Goal: Task Accomplishment & Management: Complete application form

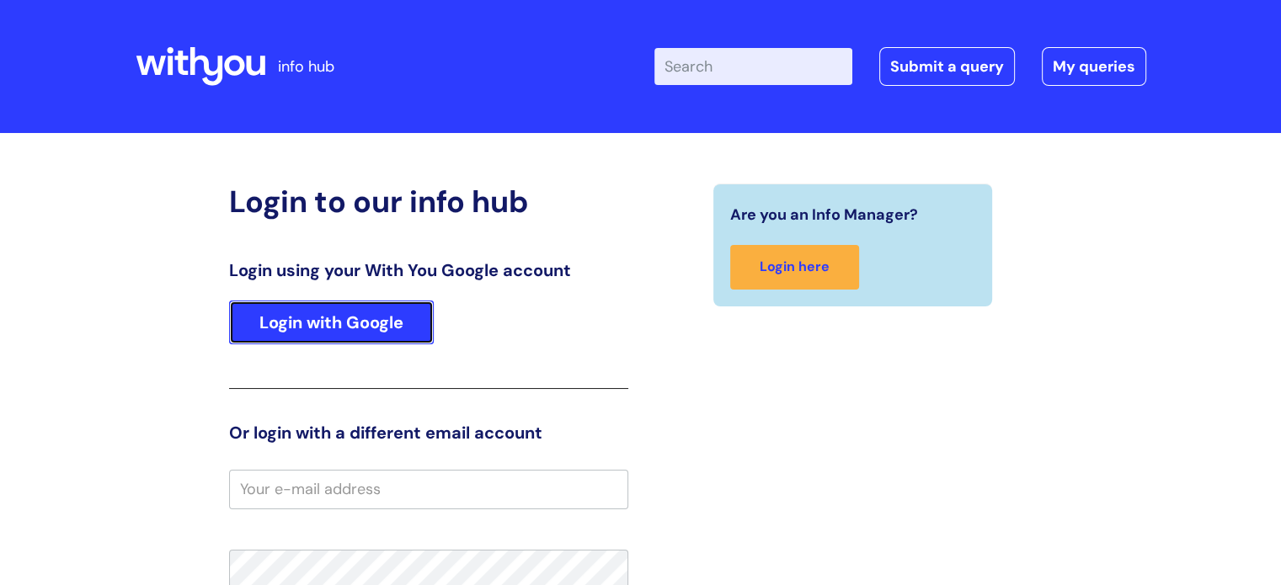
click at [347, 317] on link "Login with Google" at bounding box center [331, 323] width 205 height 44
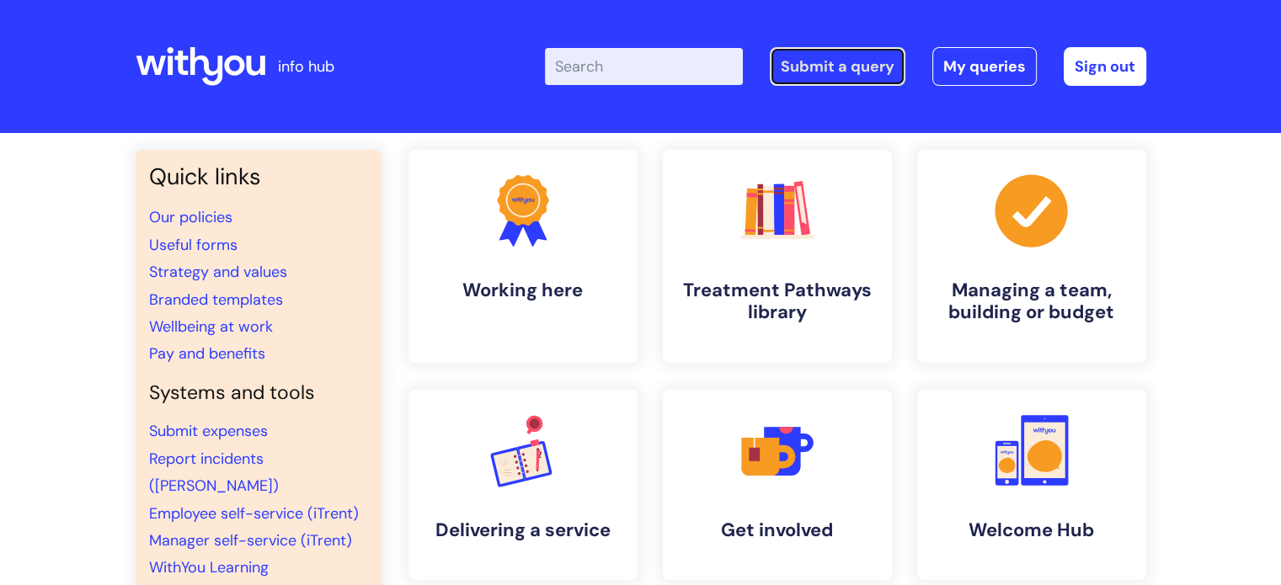
click at [856, 80] on link "Submit a query" at bounding box center [838, 66] width 136 height 39
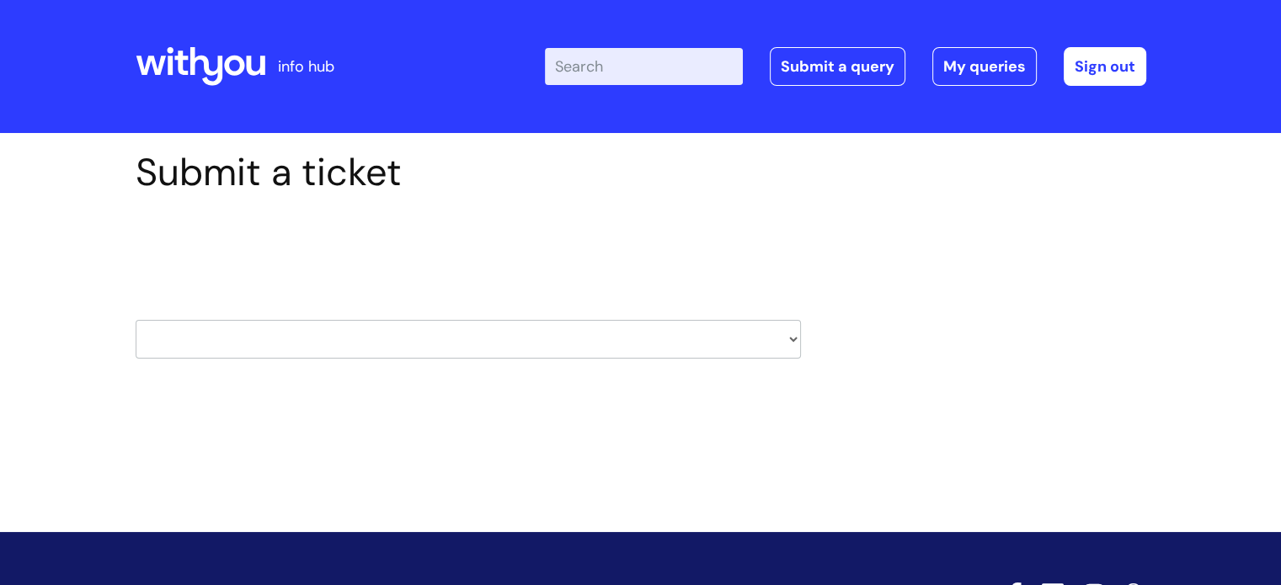
click at [784, 338] on select "HR / People IT and Support Clinical Drug Alerts Finance Accounts Data Support T…" at bounding box center [469, 339] width 666 height 39
select select "it_and_support"
click at [136, 320] on select "HR / People IT and Support Clinical Drug Alerts Finance Accounts Data Support T…" at bounding box center [469, 339] width 666 height 39
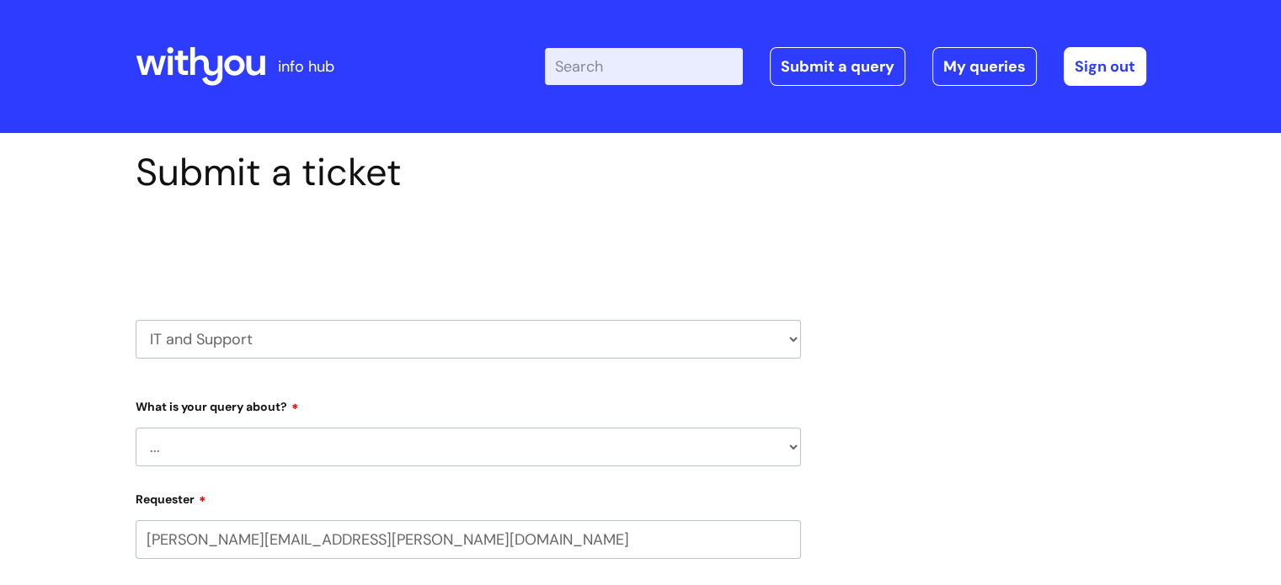
select select "80004418200"
click at [414, 444] on select "... Mobile Phone Reset & MFA Accounts, Starters and Leavers IT Hardware issue I…" at bounding box center [469, 447] width 666 height 39
select select "IT Hardware issue"
click at [136, 428] on select "... Mobile Phone Reset & MFA Accounts, Starters and Leavers IT Hardware issue I…" at bounding box center [469, 447] width 666 height 39
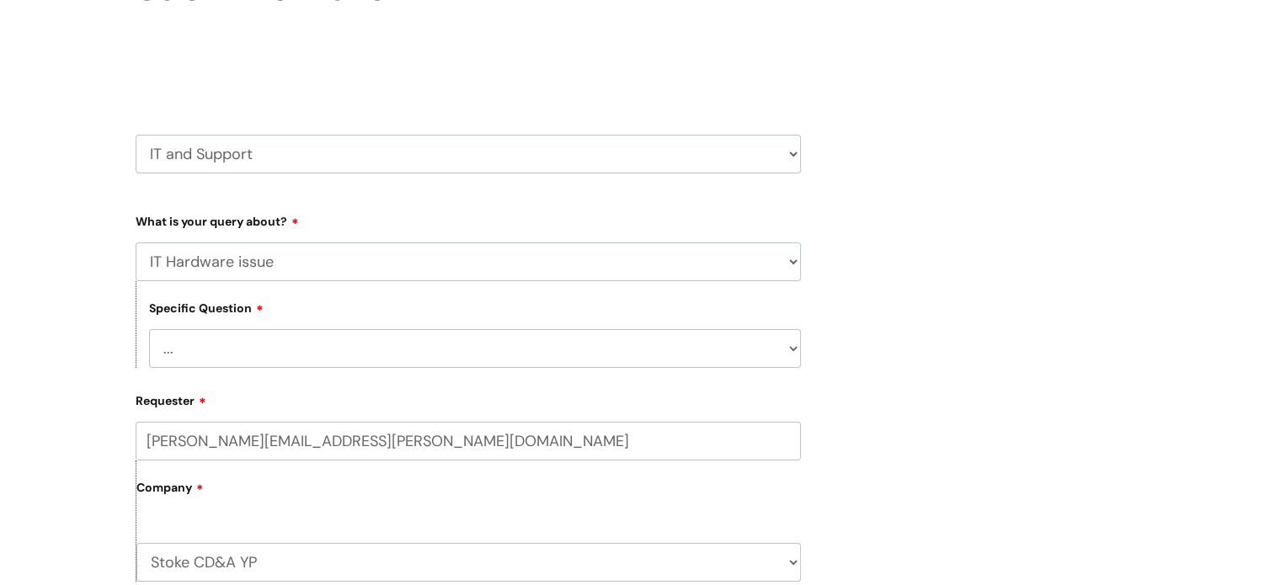
scroll to position [253, 0]
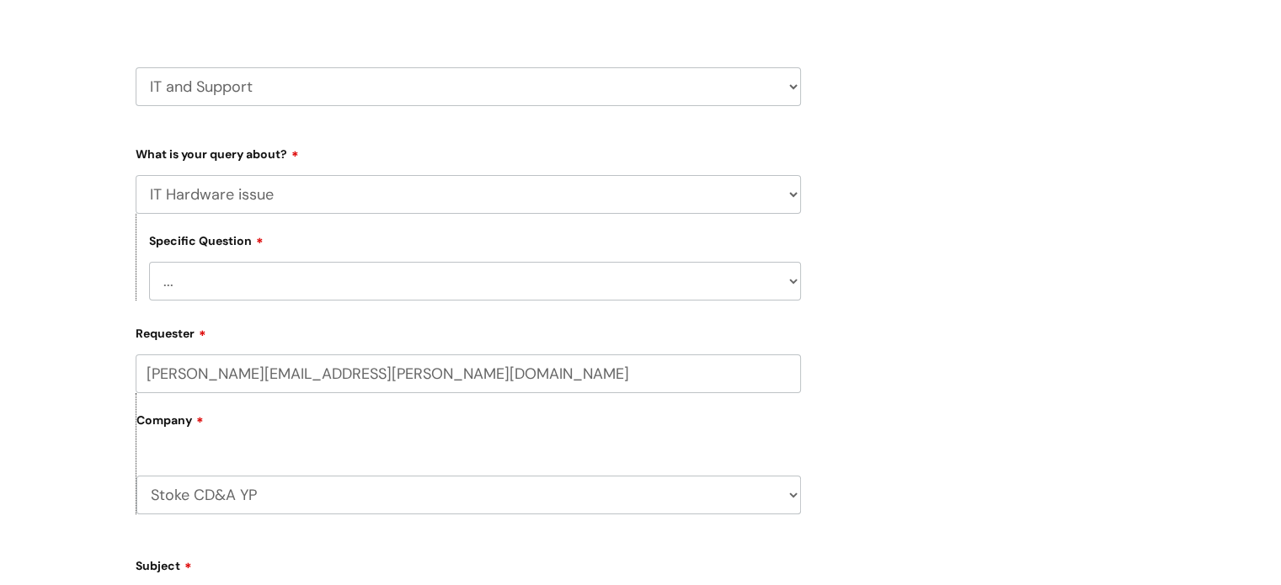
click at [357, 296] on select "... I need a new or replacement ... I’m waiting for new or replacement hardware…" at bounding box center [475, 281] width 652 height 39
select select "Problem with Laptop or Chromebook"
click at [149, 262] on select "... I need a new or replacement ... I’m waiting for new or replacement hardware…" at bounding box center [475, 281] width 652 height 39
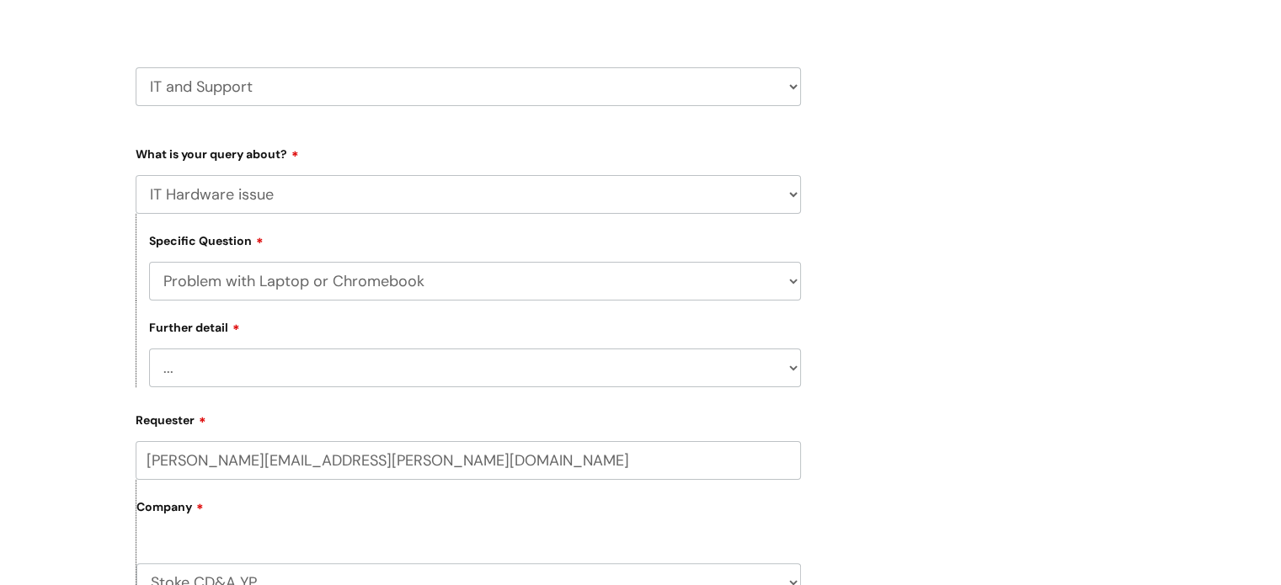
scroll to position [337, 0]
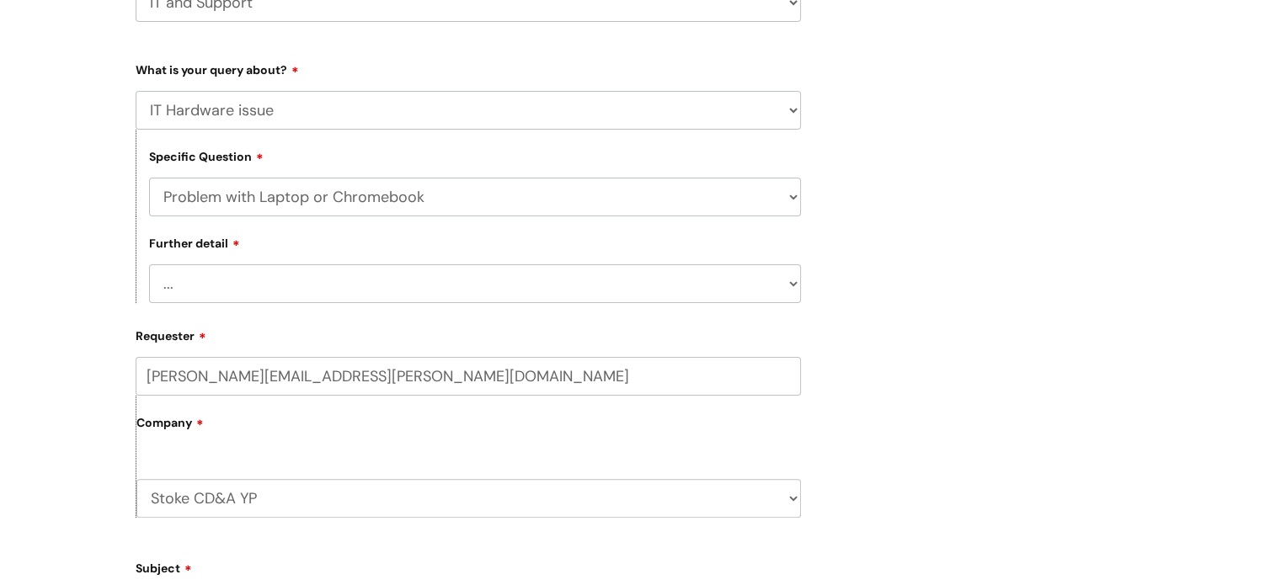
click at [350, 286] on select "... I’ve no sound / microphone I’ve got no internet or wifi I’ve got no camera …" at bounding box center [475, 284] width 652 height 39
select select "I’ve got a display issue"
click at [149, 265] on select "... I’ve no sound / microphone I’ve got no internet or wifi I’ve got no camera …" at bounding box center [475, 284] width 652 height 39
click at [215, 421] on label "Company" at bounding box center [468, 429] width 665 height 38
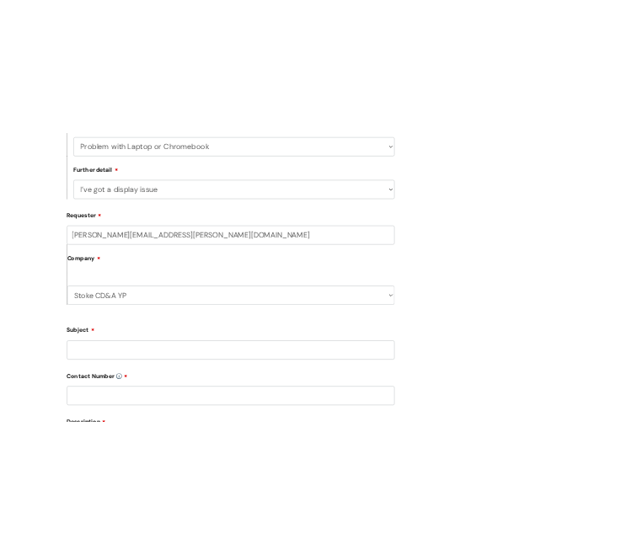
scroll to position [674, 0]
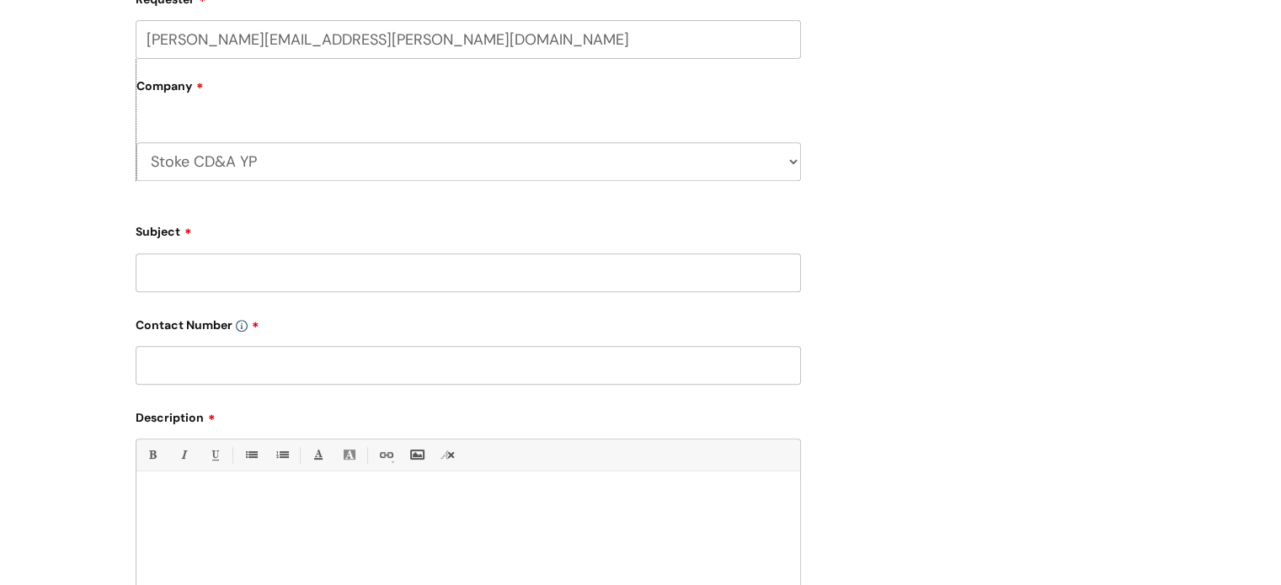
click at [180, 272] on input "Subject" at bounding box center [469, 273] width 666 height 39
type input "Shut down"
click at [167, 383] on input "text" at bounding box center [469, 365] width 666 height 39
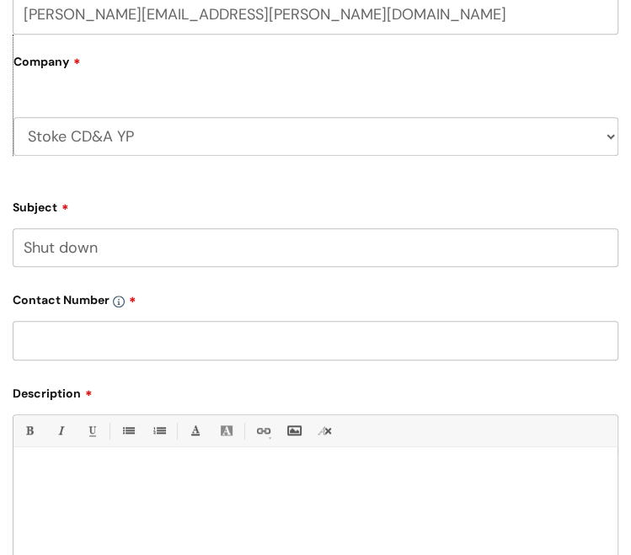
click at [70, 346] on input "text" at bounding box center [316, 340] width 606 height 39
paste input "07971875064"
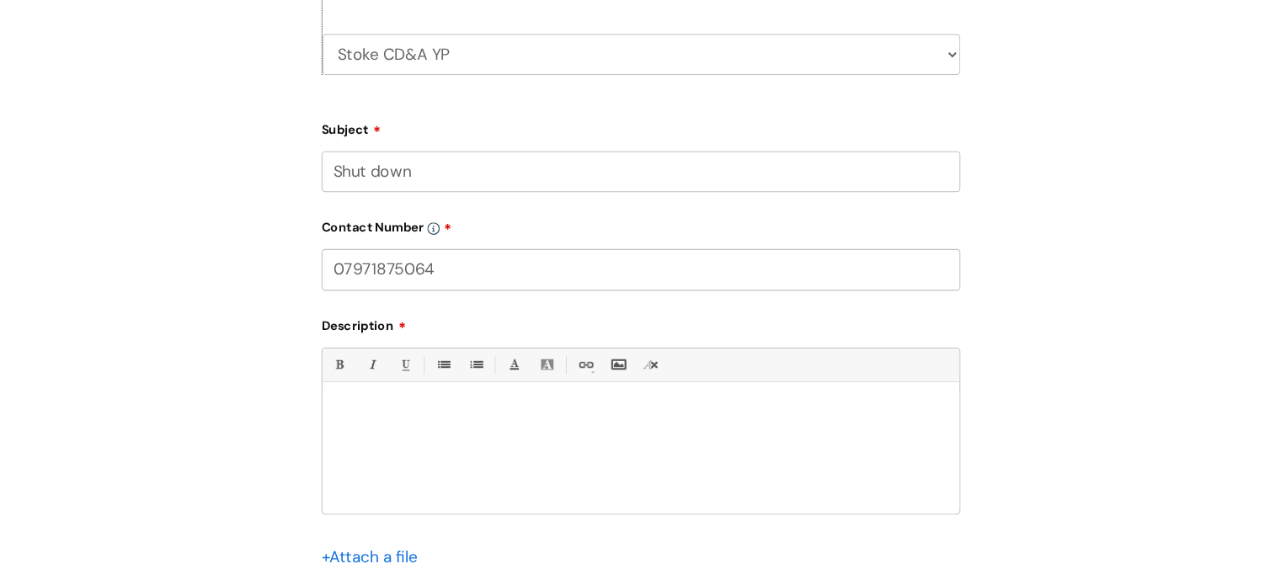
scroll to position [842, 0]
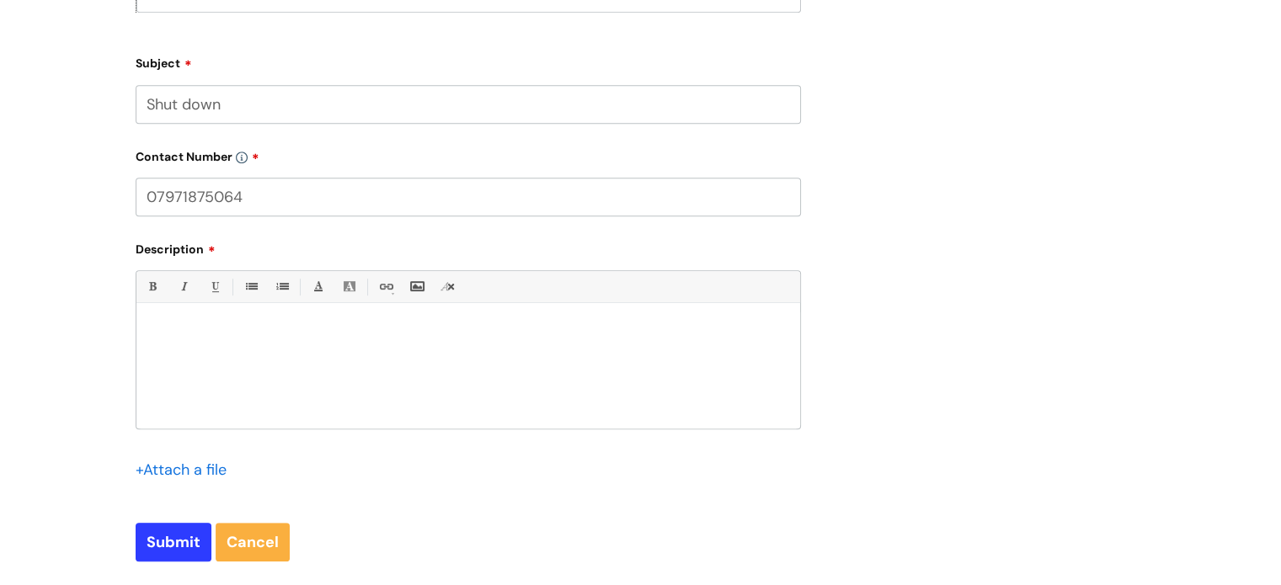
type input "07971875064"
click at [179, 321] on div at bounding box center [468, 371] width 664 height 116
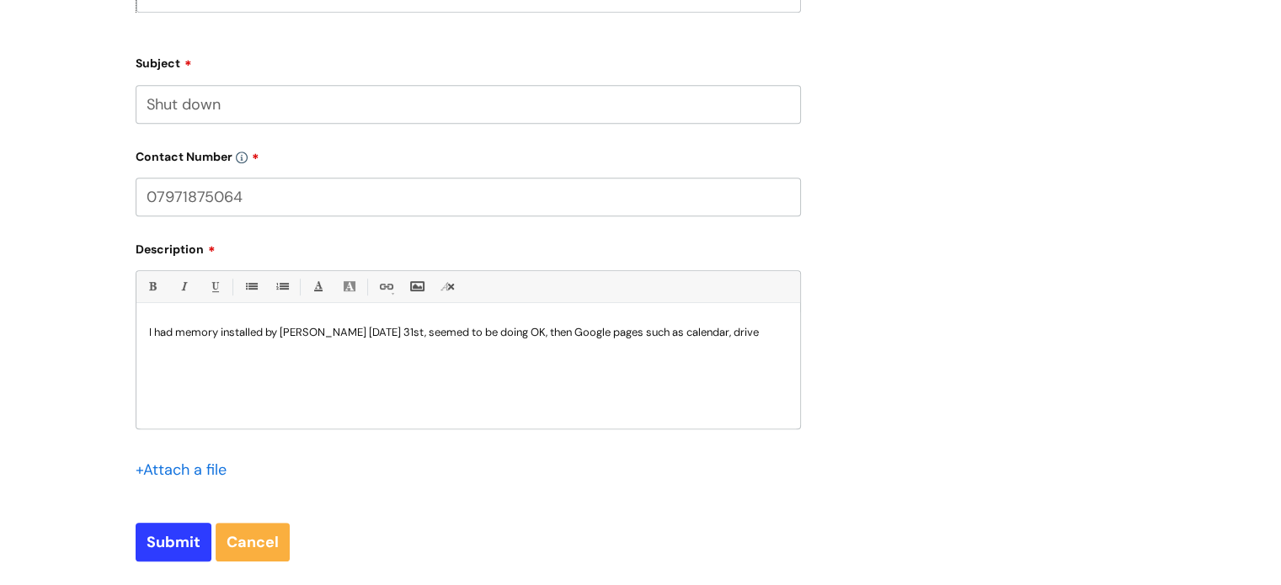
click at [756, 330] on p "I had memory installed by Russell on Tuesday 31st, seemed to be doing OK, then …" at bounding box center [468, 332] width 639 height 15
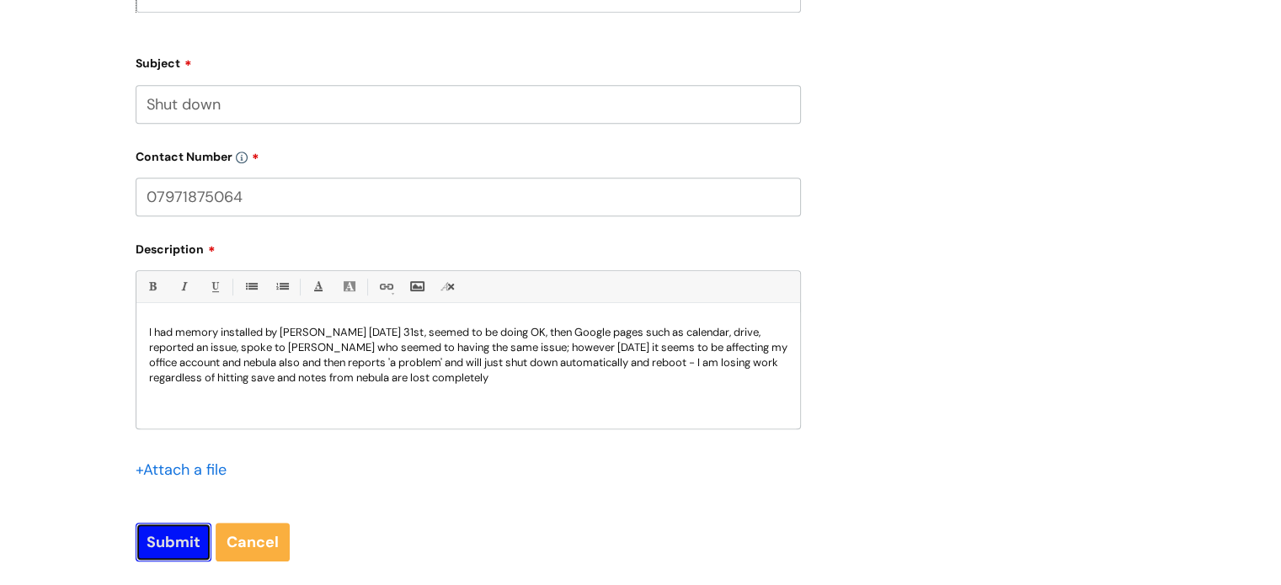
click at [154, 548] on input "Submit" at bounding box center [174, 542] width 76 height 39
type input "Please Wait..."
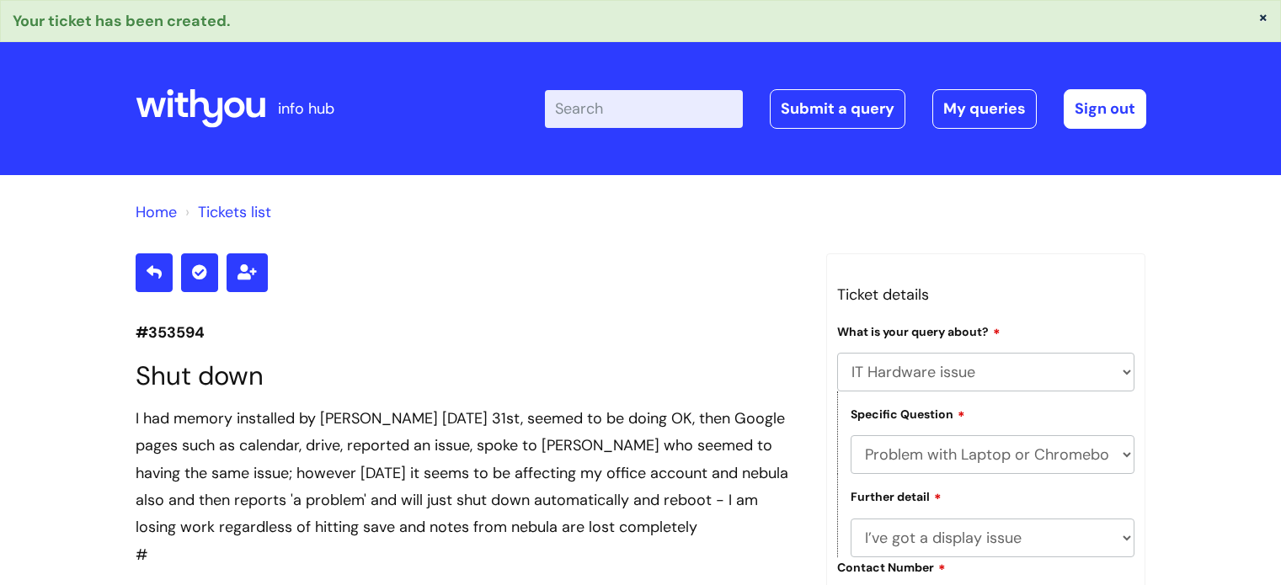
select select "IT Hardware issue"
select select "Problem with Laptop or Chromebook"
select select "I’ve got a display issue"
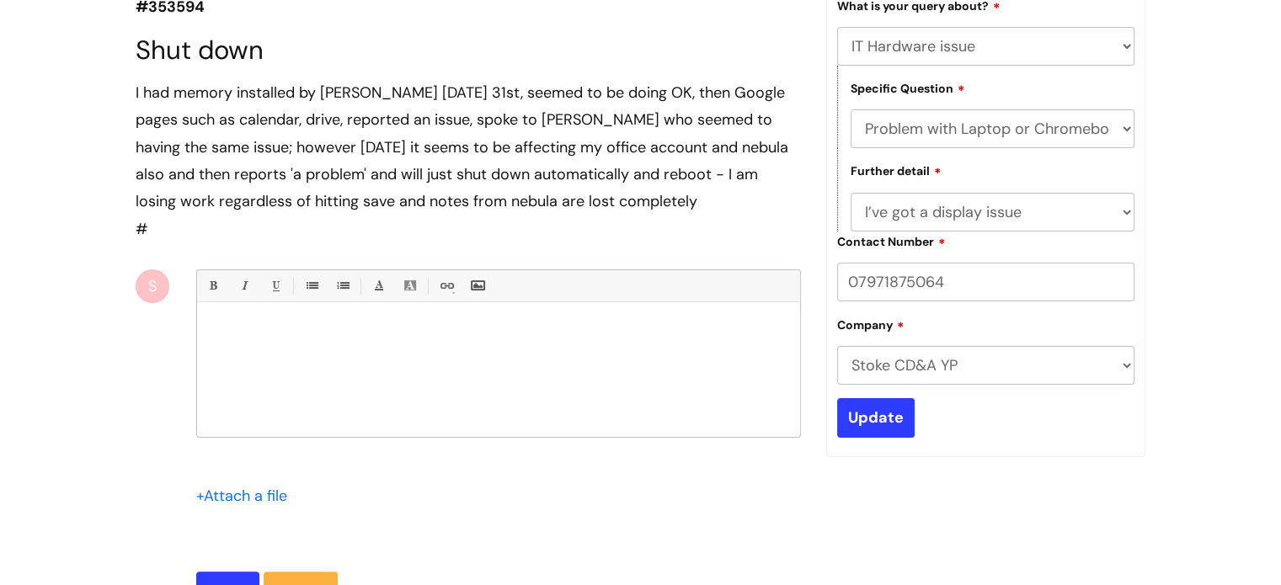
scroll to position [337, 0]
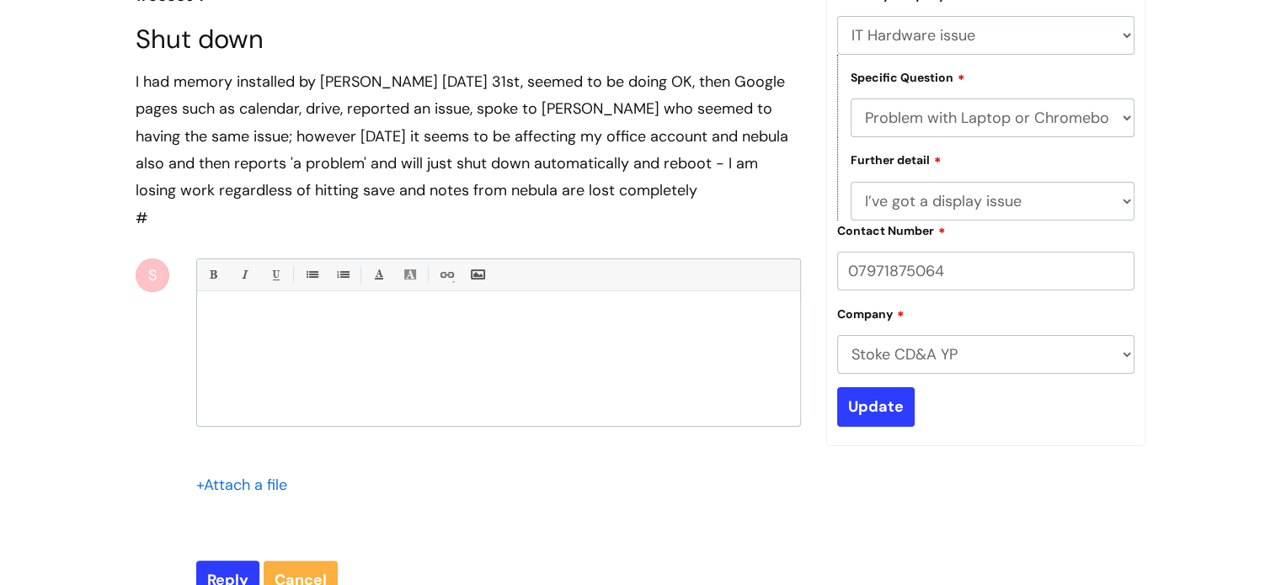
click at [987, 366] on select "... Stoke CD&A YP WithYou Current Staff" at bounding box center [986, 354] width 298 height 39
select select "80004418241"
click at [837, 337] on select "... Stoke CD&A YP WithYou Current Staff" at bounding box center [986, 354] width 298 height 39
click at [863, 404] on input "Update" at bounding box center [876, 407] width 78 height 39
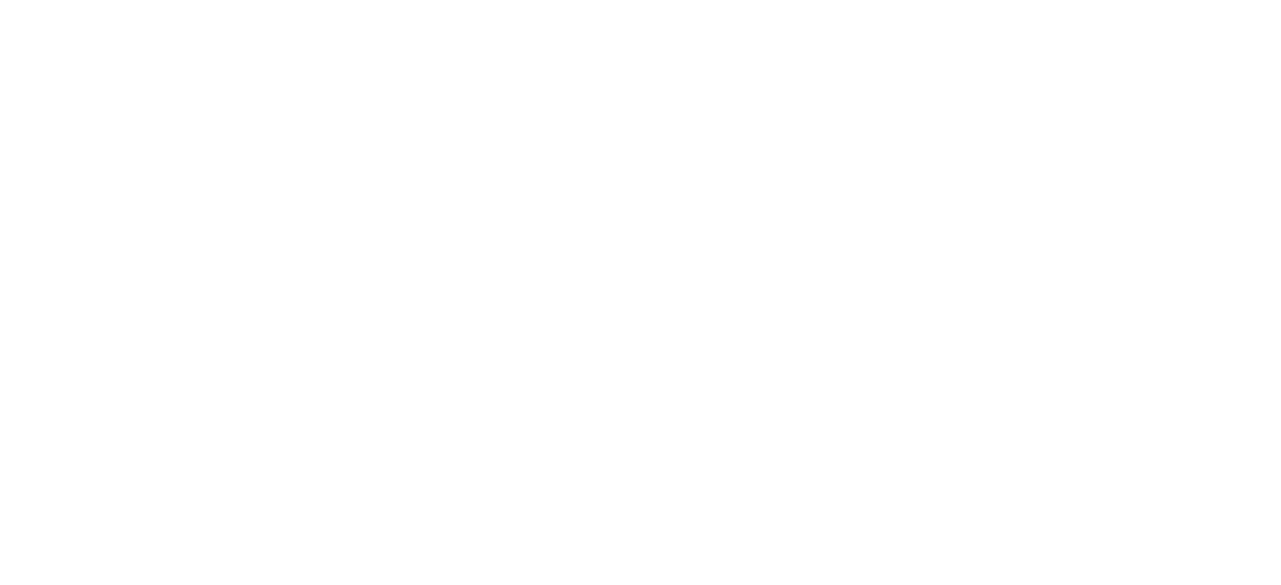
select select "IT Hardware issue"
select select "Problem with Laptop or Chromebook"
select select "I’ve got a display issue"
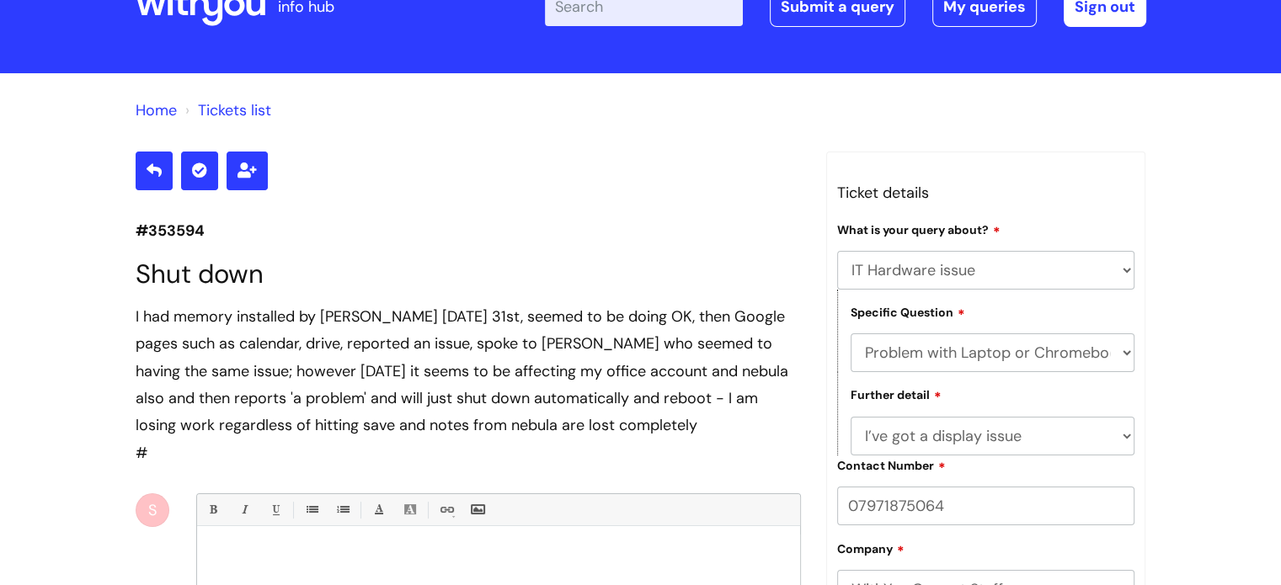
scroll to position [81, 0]
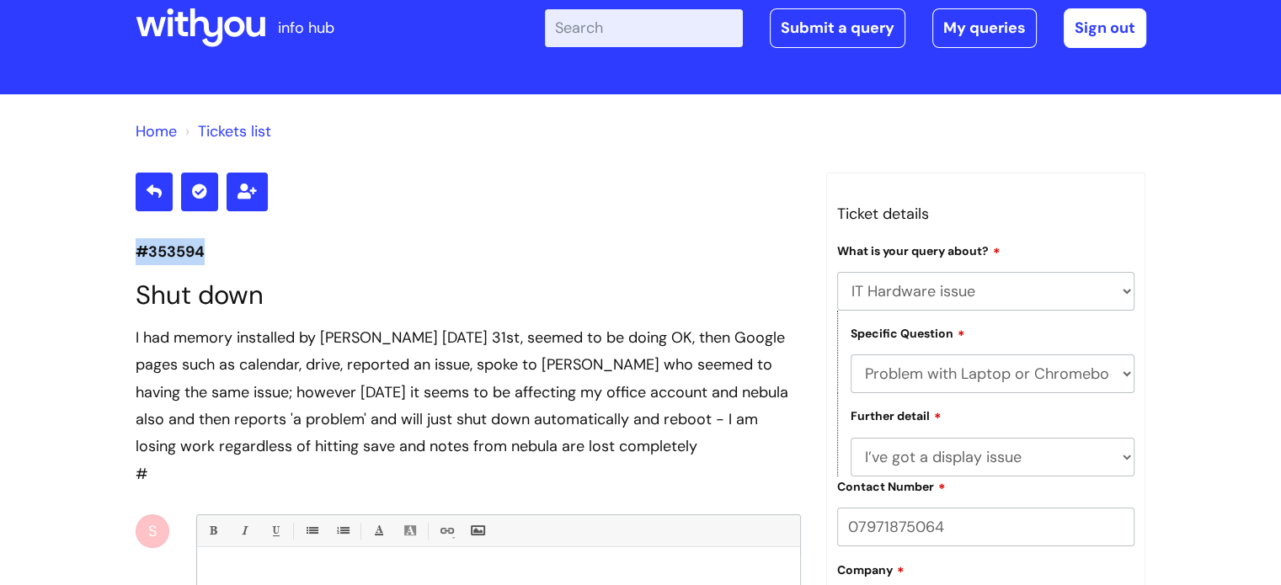
drag, startPoint x: 217, startPoint y: 249, endPoint x: 137, endPoint y: 250, distance: 79.2
click at [137, 250] on p "#353594" at bounding box center [469, 251] width 666 height 27
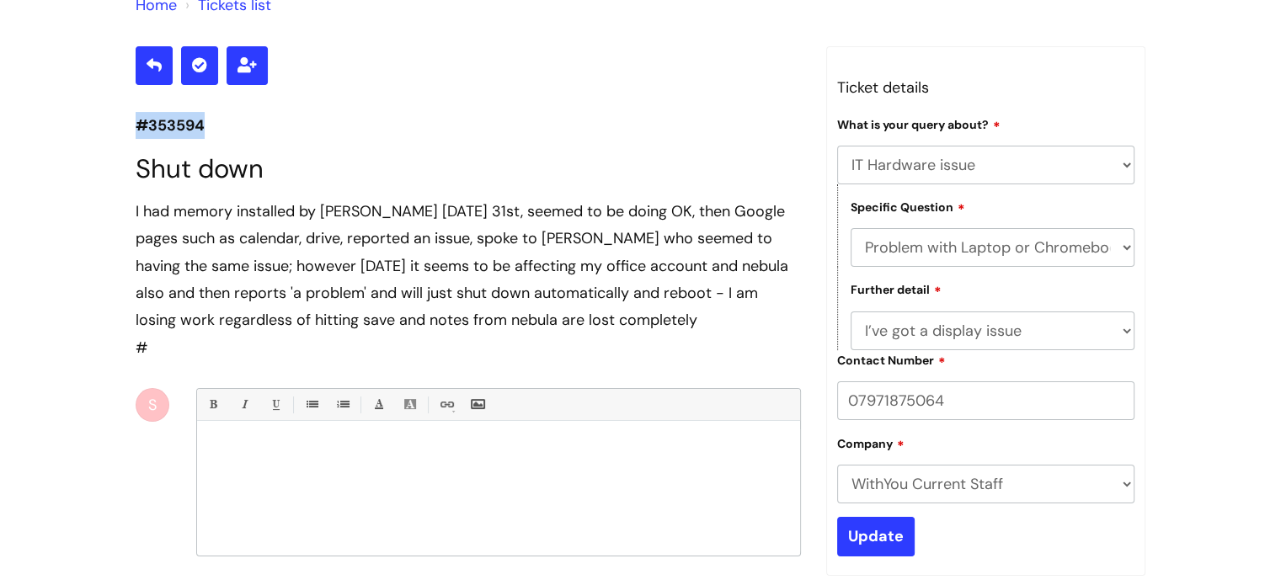
scroll to position [84, 0]
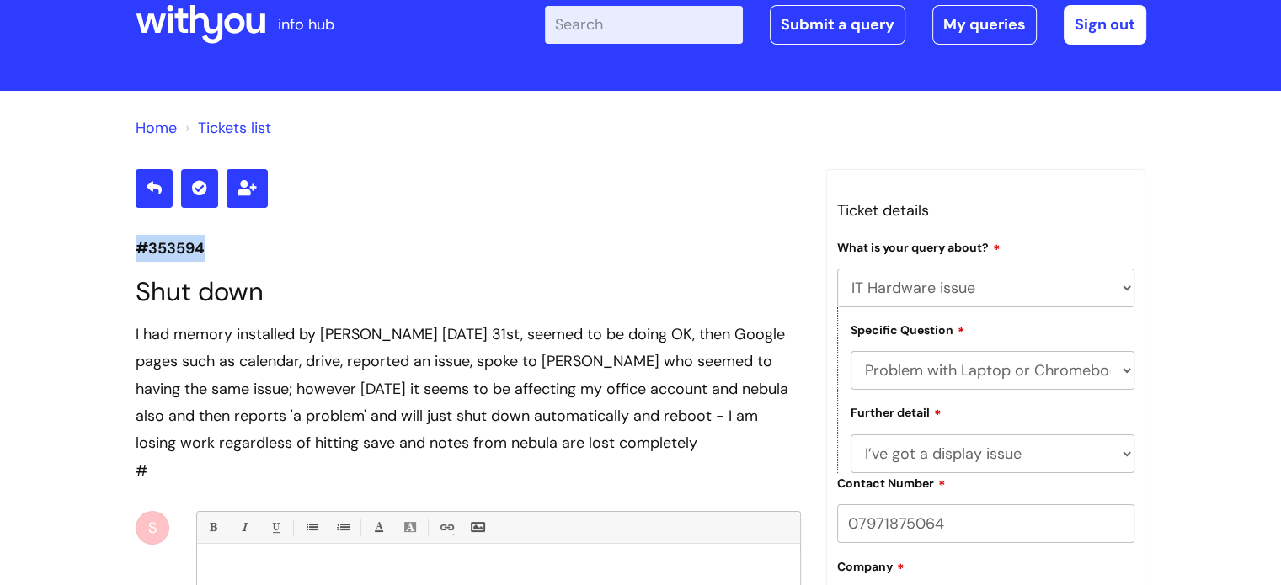
copy p "#353594"
